Goal: Task Accomplishment & Management: Manage account settings

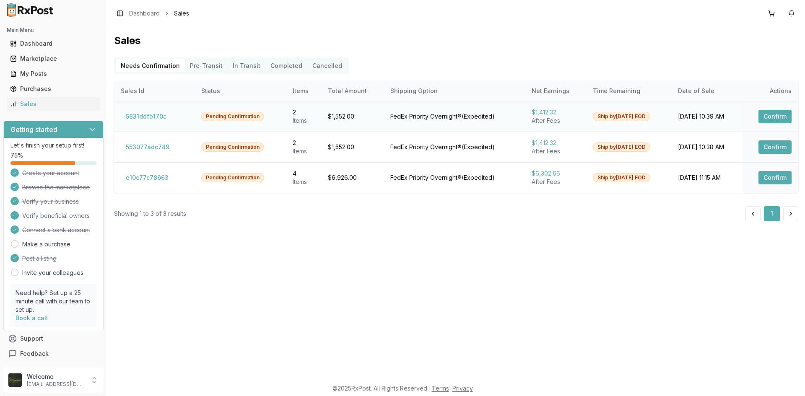
click at [769, 121] on button "Confirm" at bounding box center [775, 116] width 33 height 13
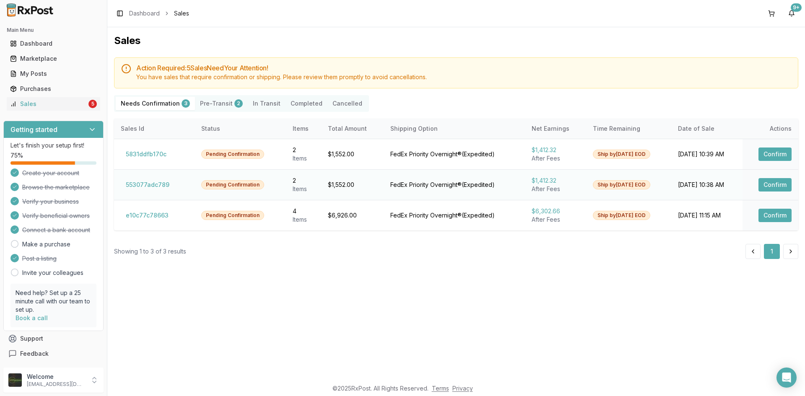
click at [770, 185] on button "Confirm" at bounding box center [775, 184] width 33 height 13
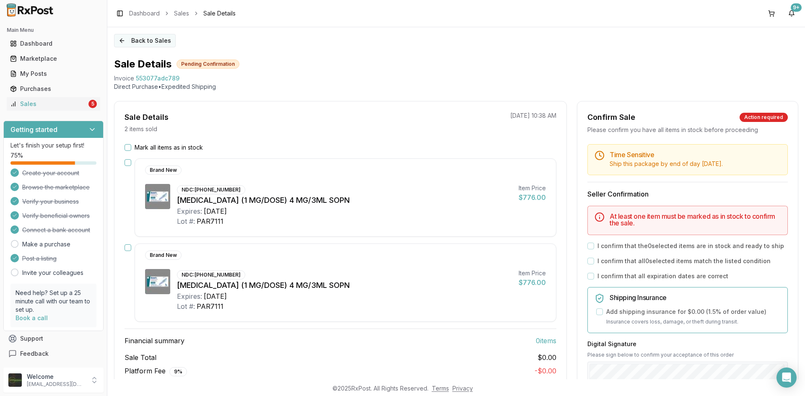
click at [122, 45] on button "Back to Sales" at bounding box center [145, 40] width 62 height 13
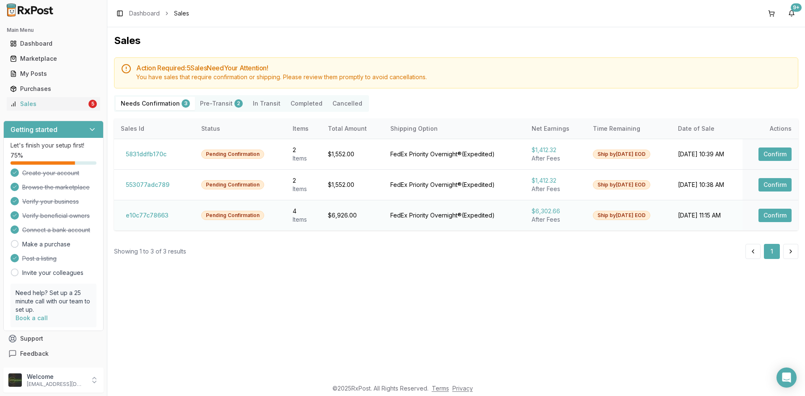
click at [773, 212] on button "Confirm" at bounding box center [775, 215] width 33 height 13
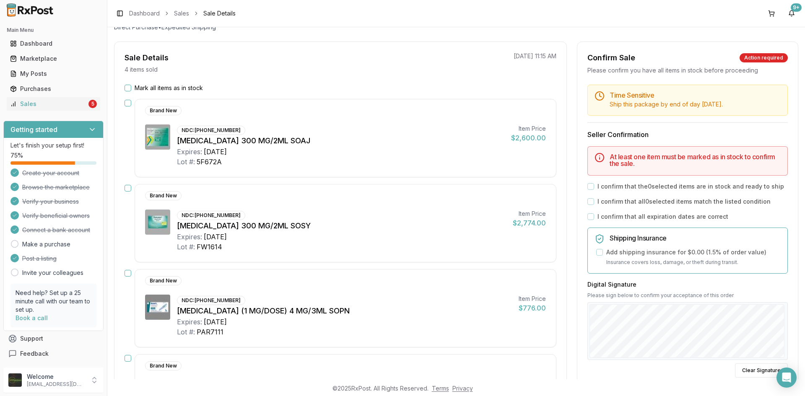
scroll to position [41, 0]
